Goal: Check status

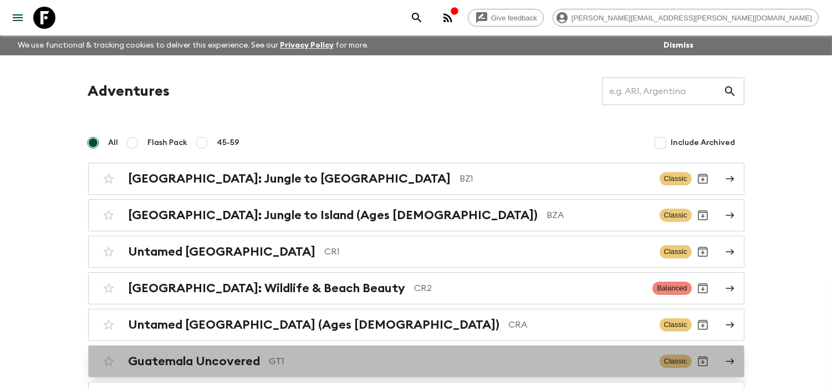
click at [264, 362] on div "Guatemala Uncovered GT1" at bounding box center [390, 362] width 522 height 14
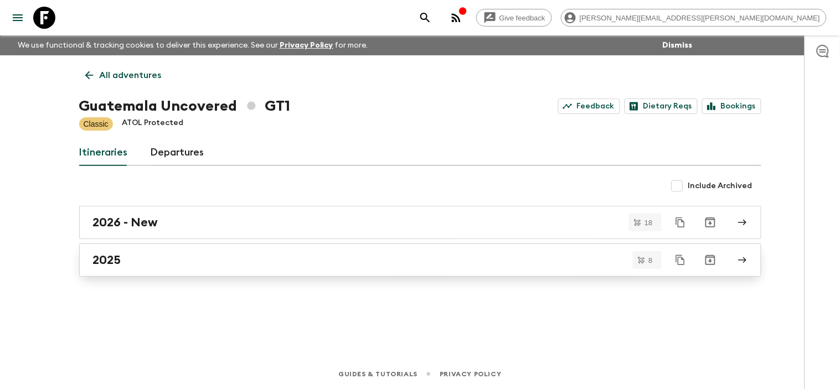
click at [226, 264] on div "2025" at bounding box center [410, 260] width 634 height 14
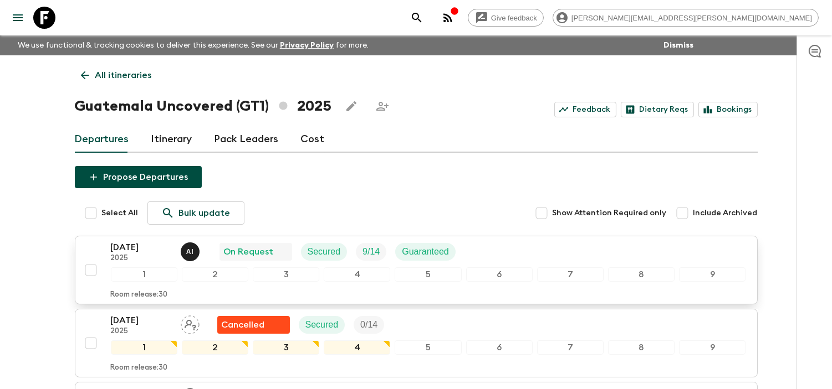
click at [147, 248] on p "[DATE]" at bounding box center [141, 247] width 61 height 13
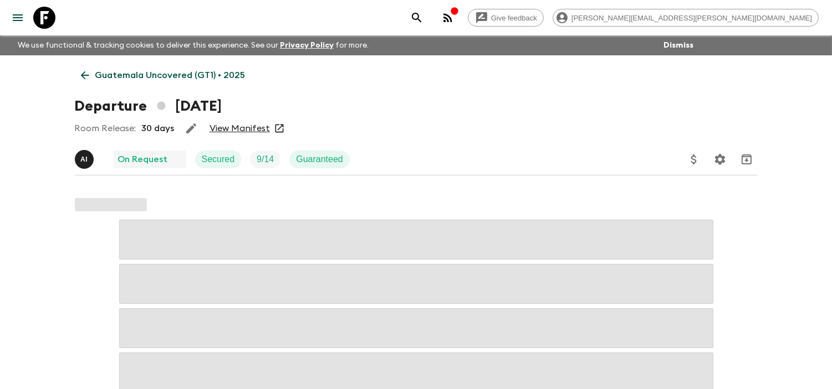
click at [253, 137] on div "Room Release: 30 days View Manifest" at bounding box center [416, 128] width 683 height 22
click at [248, 126] on link "View Manifest" at bounding box center [239, 128] width 60 height 11
